Goal: Task Accomplishment & Management: Complete application form

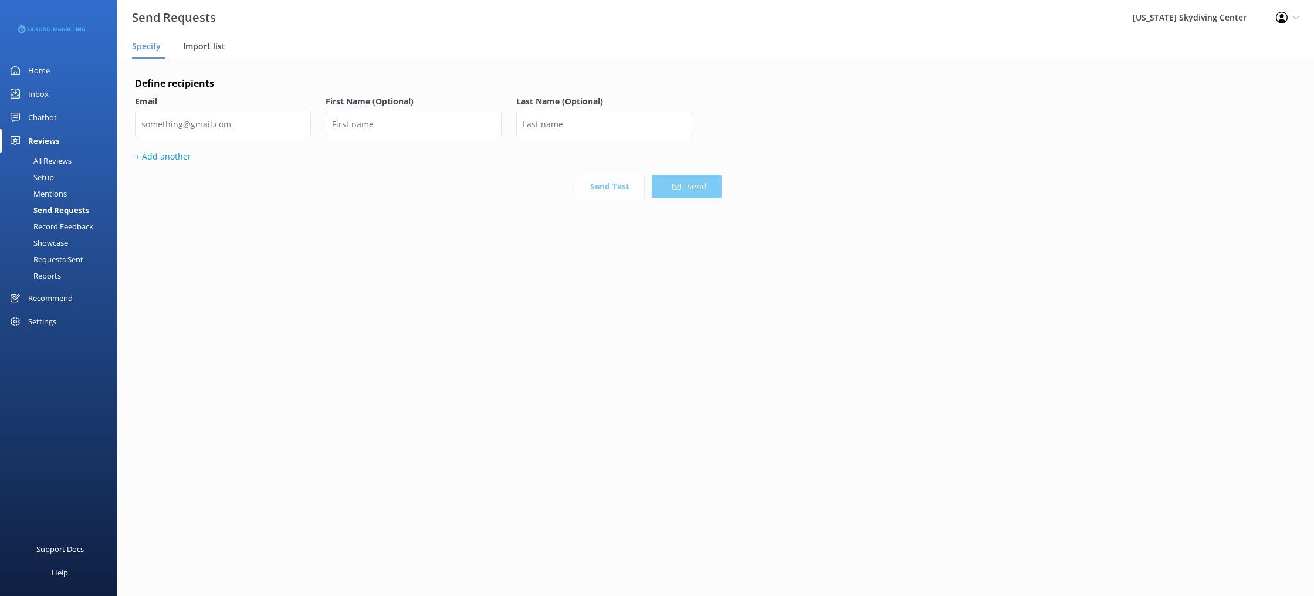
click at [223, 39] on div "Import list" at bounding box center [206, 46] width 47 height 23
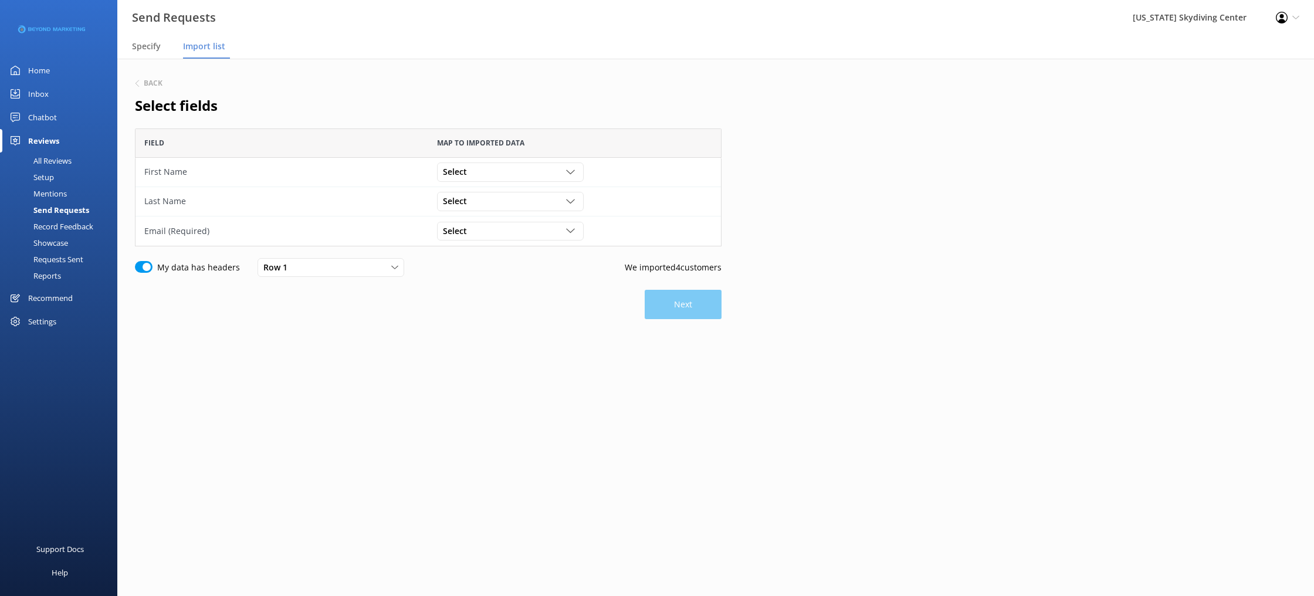
scroll to position [118, 587]
click at [518, 171] on div "Select" at bounding box center [510, 171] width 141 height 13
click at [506, 223] on link "First Name" at bounding box center [510, 219] width 145 height 23
click at [506, 201] on div "Select" at bounding box center [510, 201] width 141 height 13
click at [507, 272] on link "Last Name" at bounding box center [510, 272] width 145 height 23
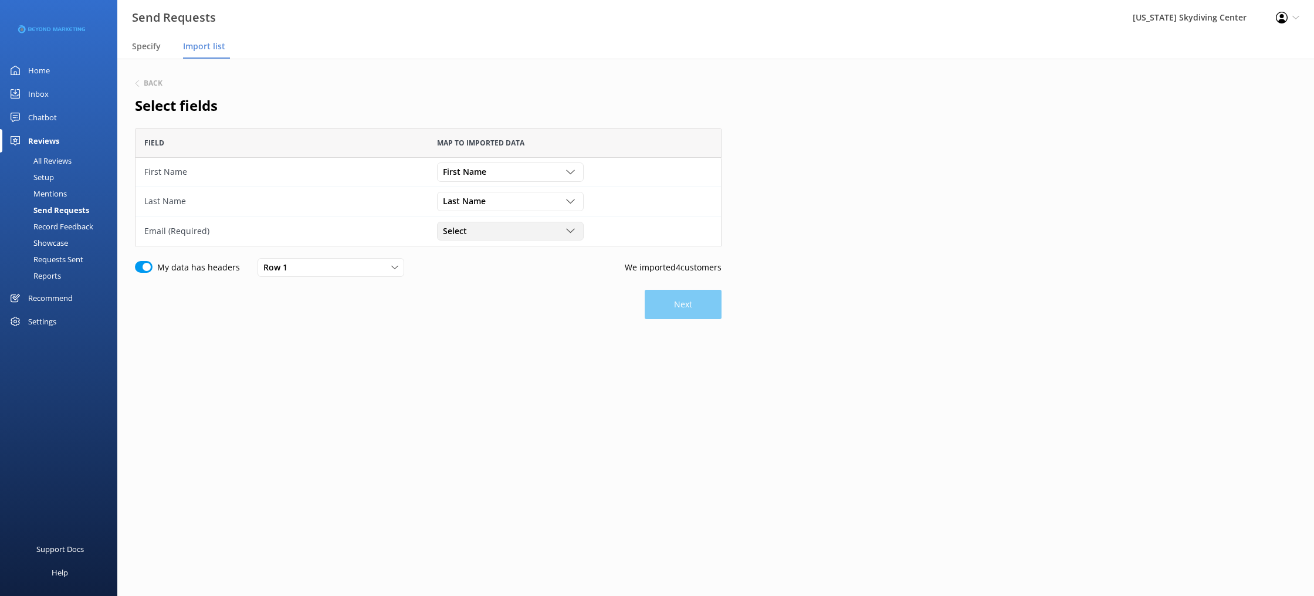
click at [496, 240] on div "Select Customer Id First Name Last Name Email Gender Age Weight Day of birth Ad…" at bounding box center [574, 230] width 293 height 29
click at [506, 223] on div "Select Customer Id First Name Last Name Email Gender Age Weight Day of birth Ad…" at bounding box center [510, 231] width 147 height 19
click at [493, 320] on link "Email" at bounding box center [510, 325] width 145 height 23
